Goal: Task Accomplishment & Management: Use online tool/utility

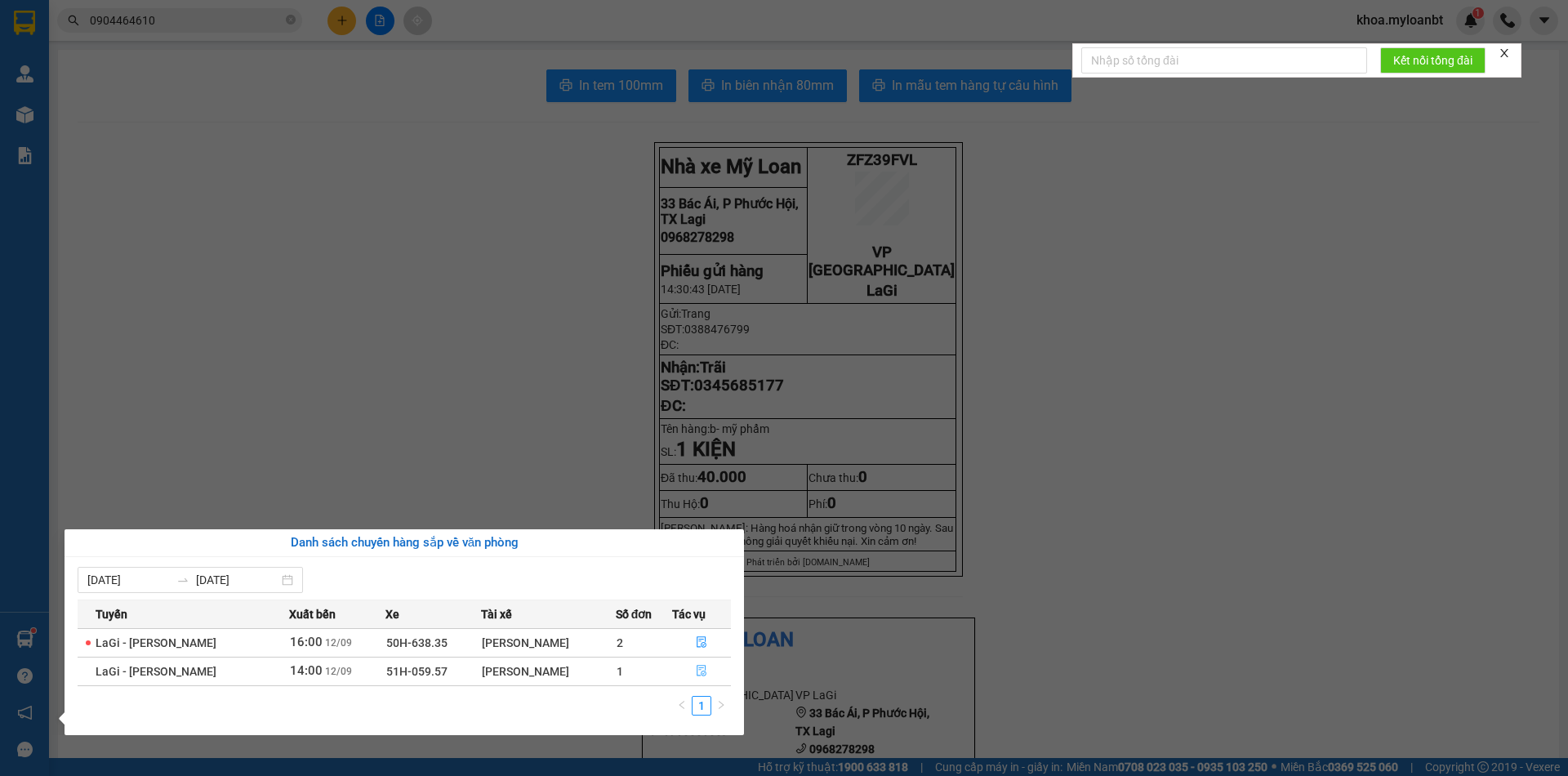
click at [681, 666] on button "button" at bounding box center [702, 672] width 58 height 27
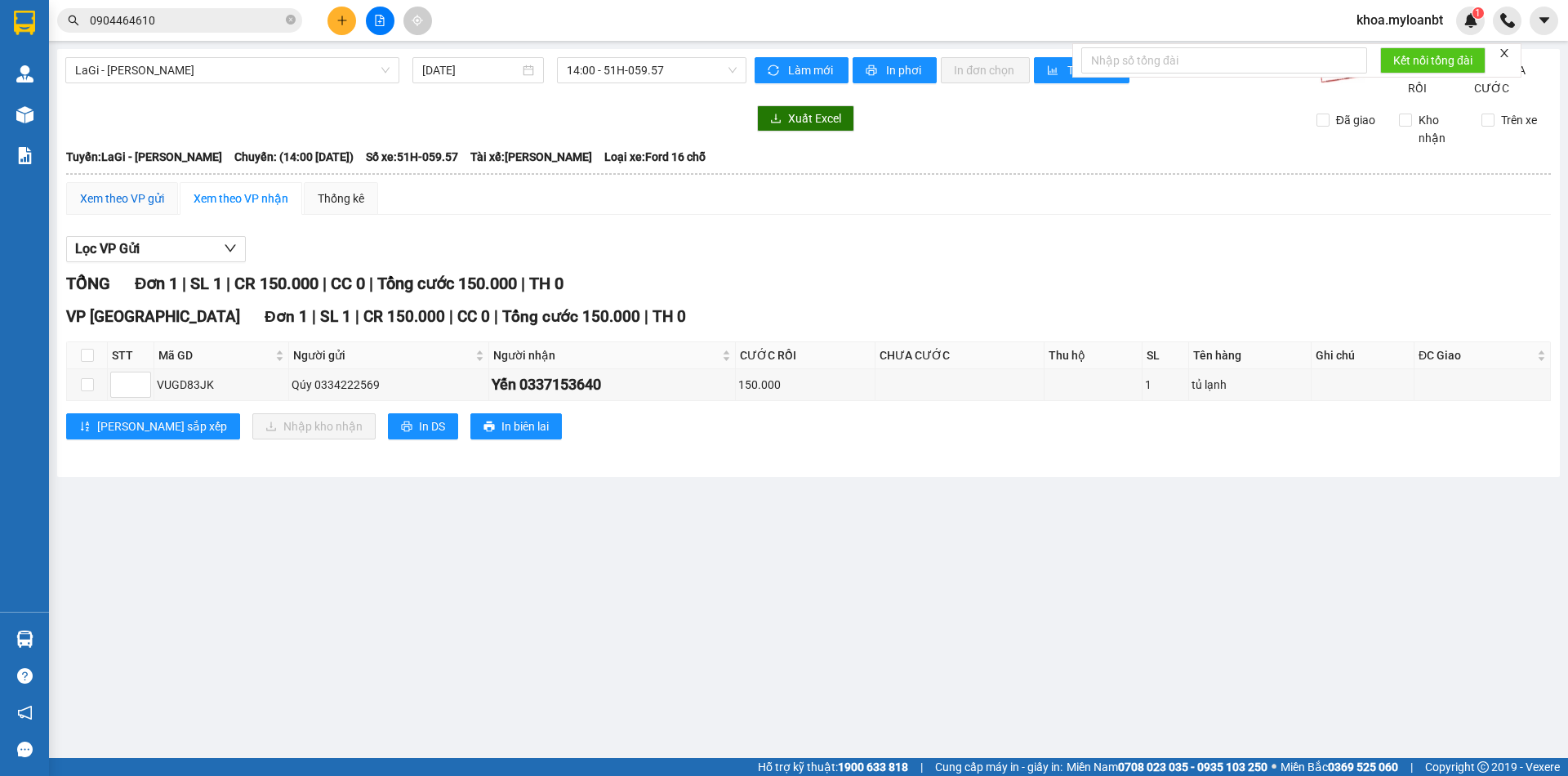
click at [135, 208] on div "Xem theo VP gửi" at bounding box center [122, 198] width 84 height 18
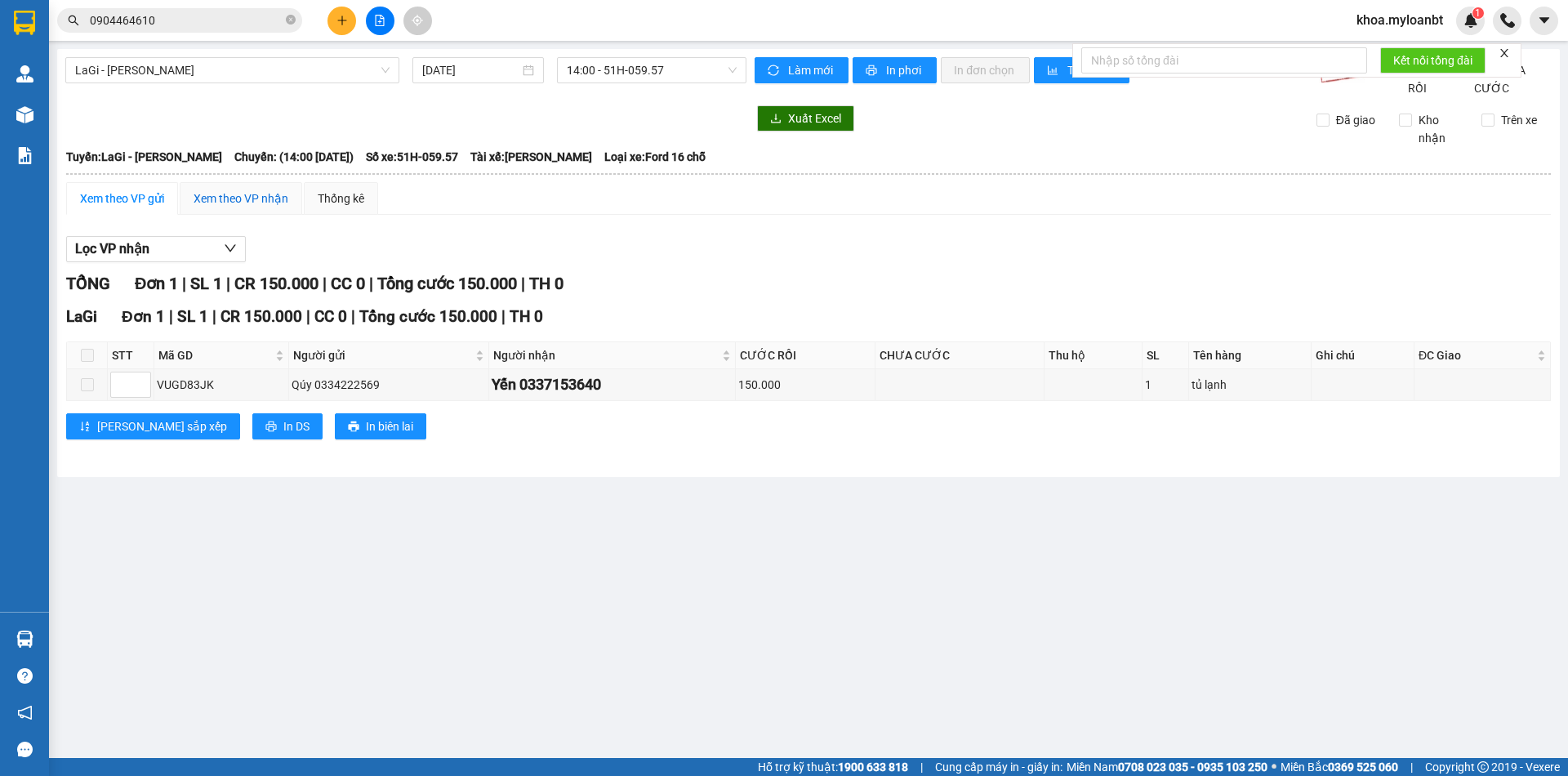
click at [204, 208] on div "Xem theo VP nhận" at bounding box center [240, 198] width 95 height 18
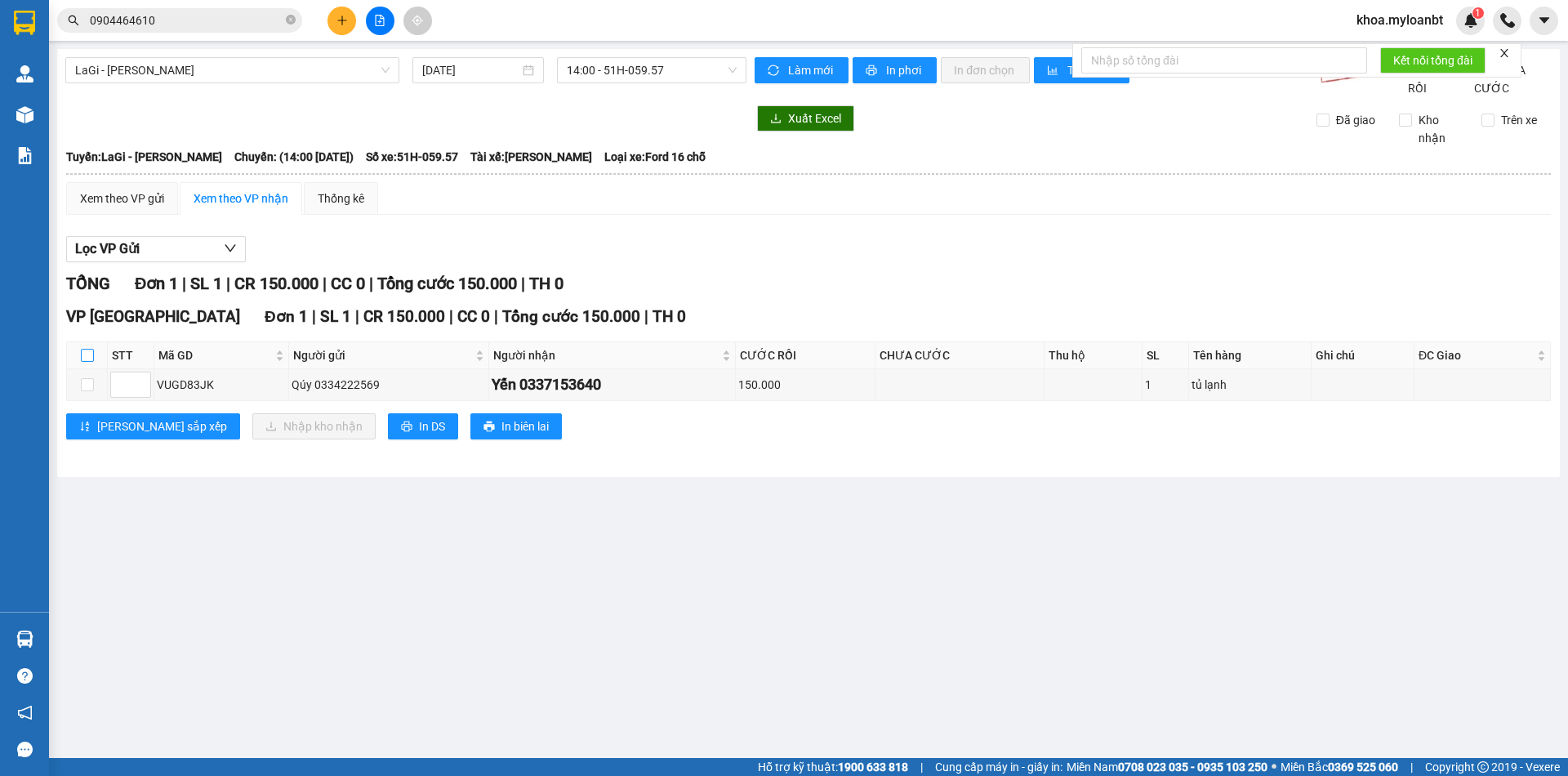
click at [90, 362] on input "checkbox" at bounding box center [87, 355] width 13 height 13
checkbox input "true"
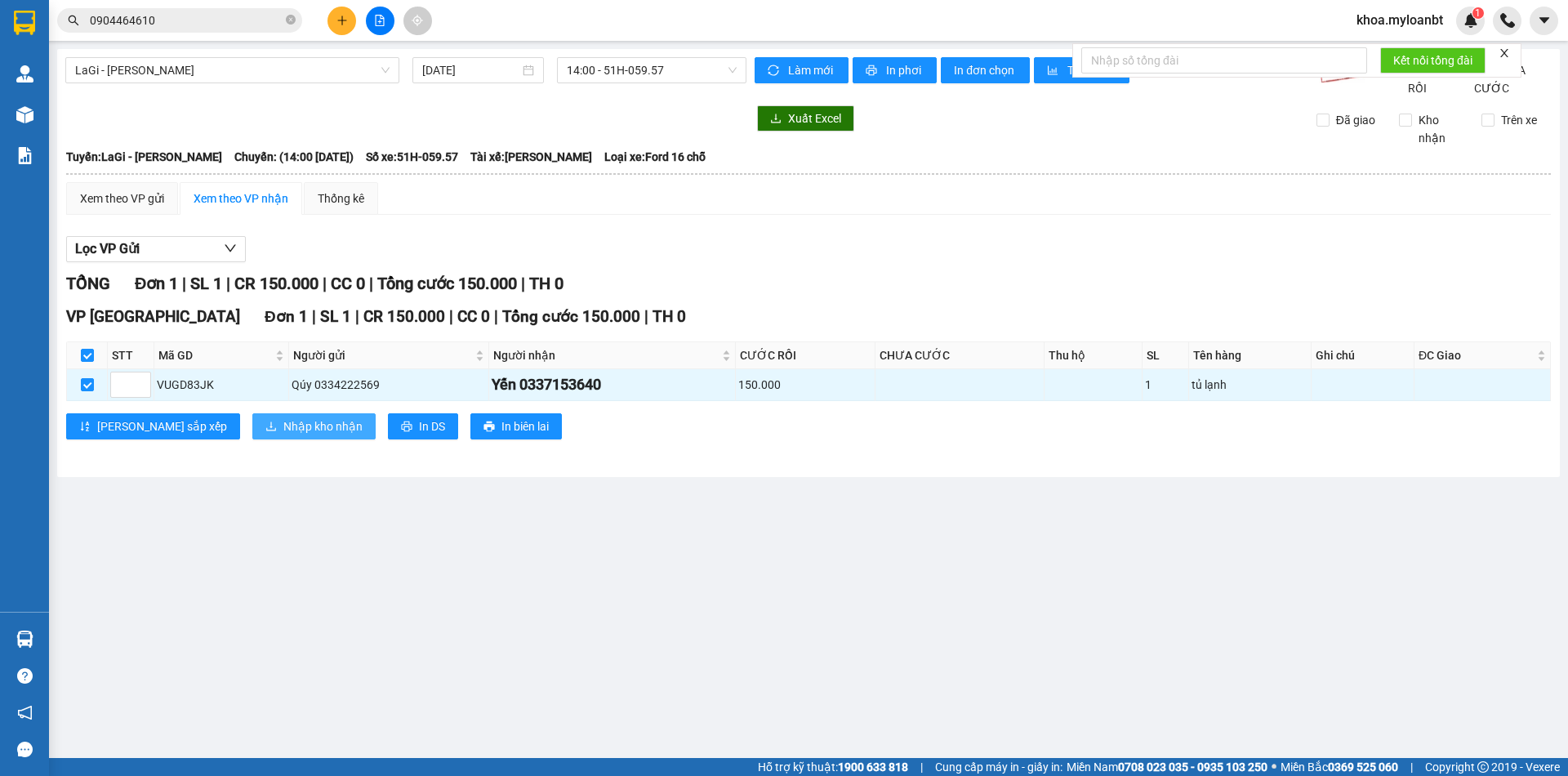
click at [283, 435] on span "Nhập kho nhận" at bounding box center [322, 426] width 80 height 18
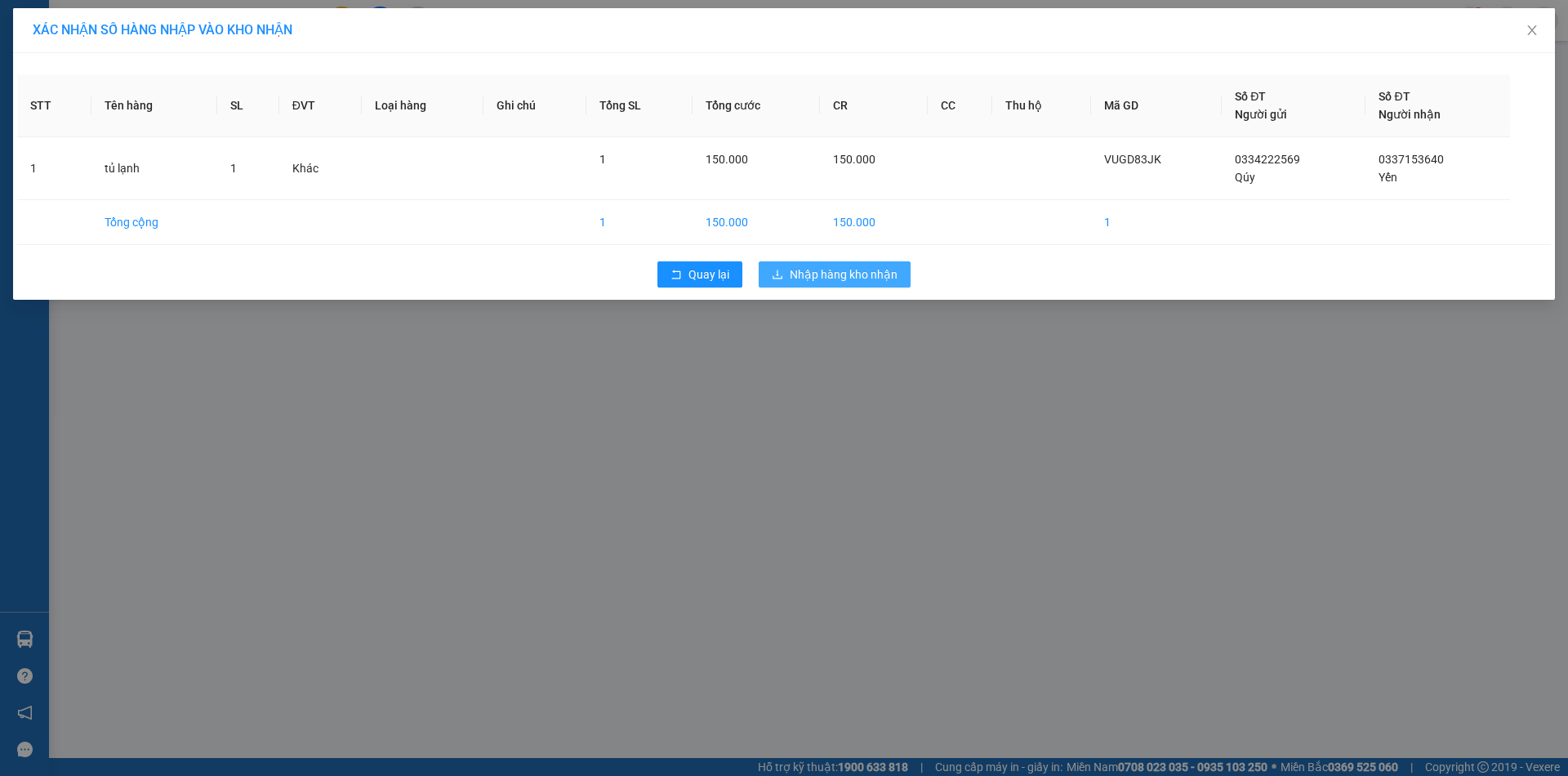
click at [837, 281] on span "Nhập hàng kho nhận" at bounding box center [843, 274] width 108 height 18
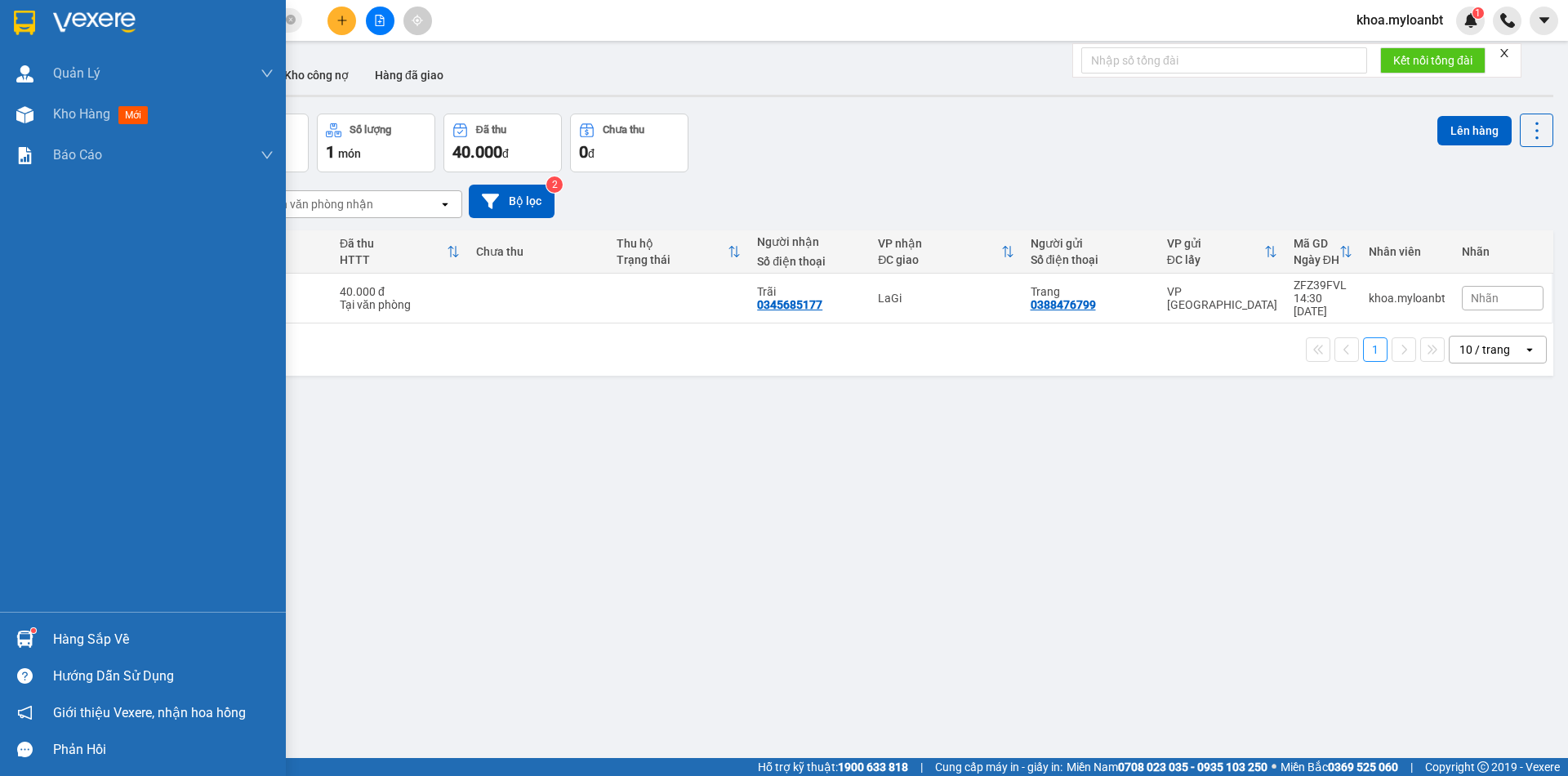
click at [16, 614] on div "Hàng sắp về Hướng dẫn sử dụng Giới thiệu Vexere, nhận hoa hồng Phản hồi" at bounding box center [143, 690] width 286 height 156
click at [27, 626] on div at bounding box center [24, 638] width 28 height 28
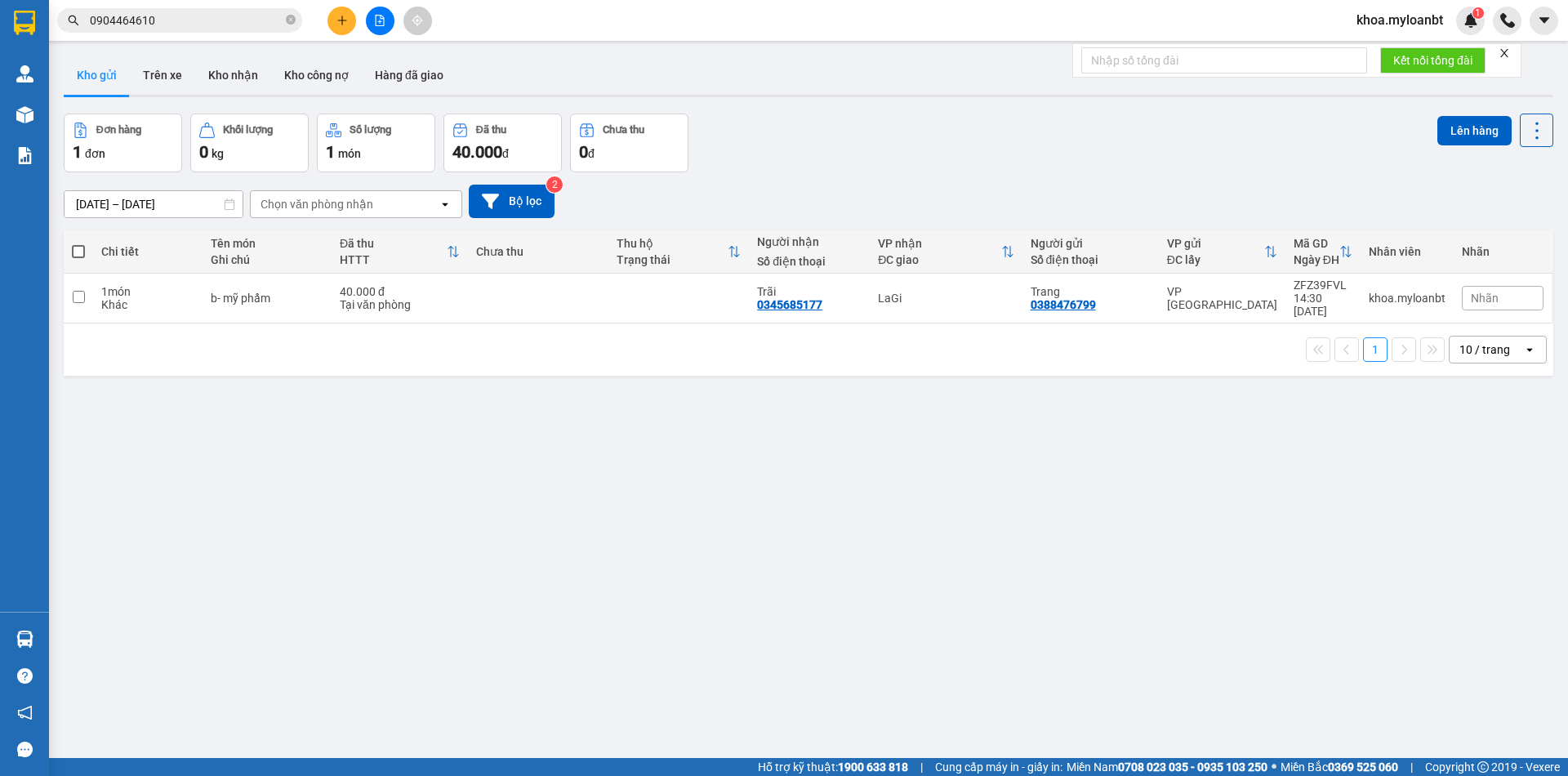
click at [364, 437] on section "Kết quả tìm kiếm ( 1 ) Bộ lọc Mã ĐH Trạng thái Món hàng Thu hộ Tổng cước Chưa c…" at bounding box center [784, 388] width 1568 height 776
